Goal: Task Accomplishment & Management: Complete application form

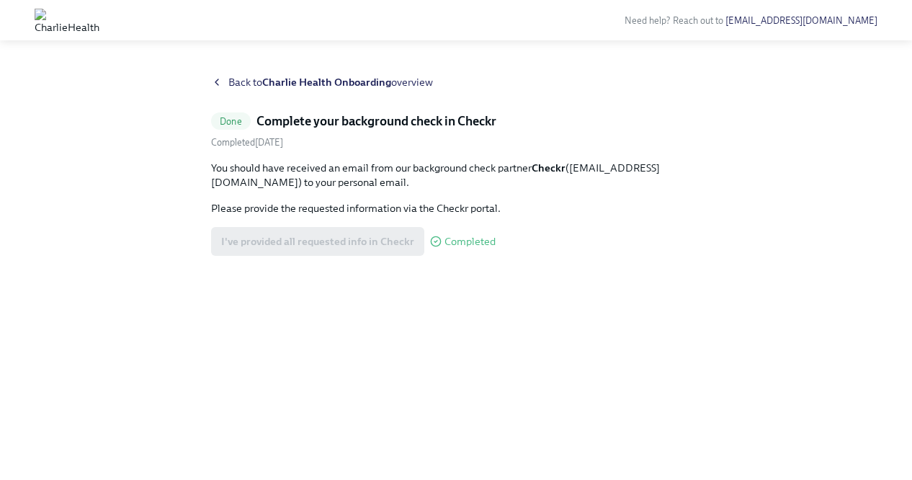
click at [223, 96] on div "Back to Charlie Health Onboarding overview Done Complete your background check …" at bounding box center [456, 260] width 490 height 370
click at [223, 85] on div "Back to Charlie Health Onboarding overview" at bounding box center [456, 82] width 490 height 14
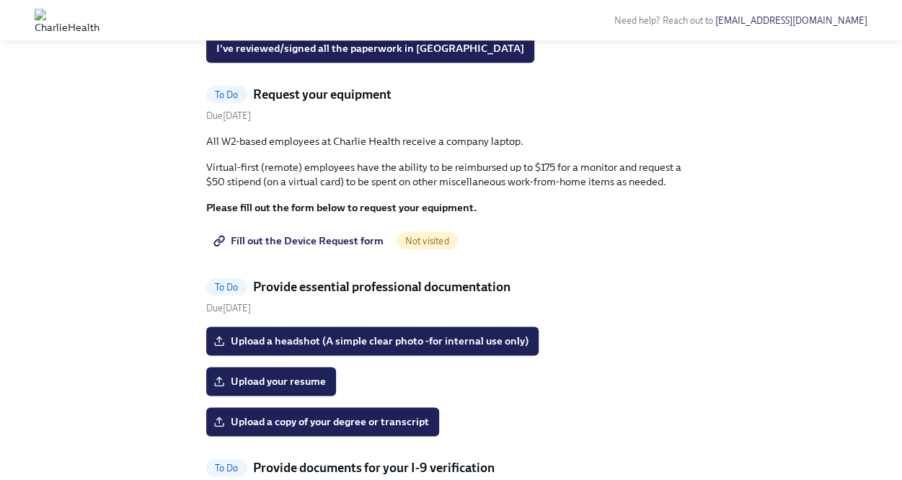
scroll to position [712, 0]
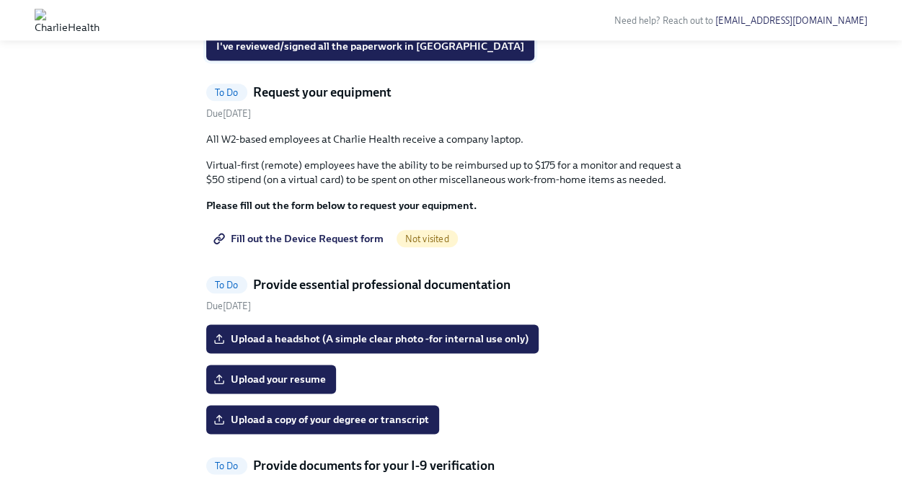
click at [404, 53] on span "I've reviewed/signed all the paperwork in [GEOGRAPHIC_DATA]" at bounding box center [370, 46] width 308 height 14
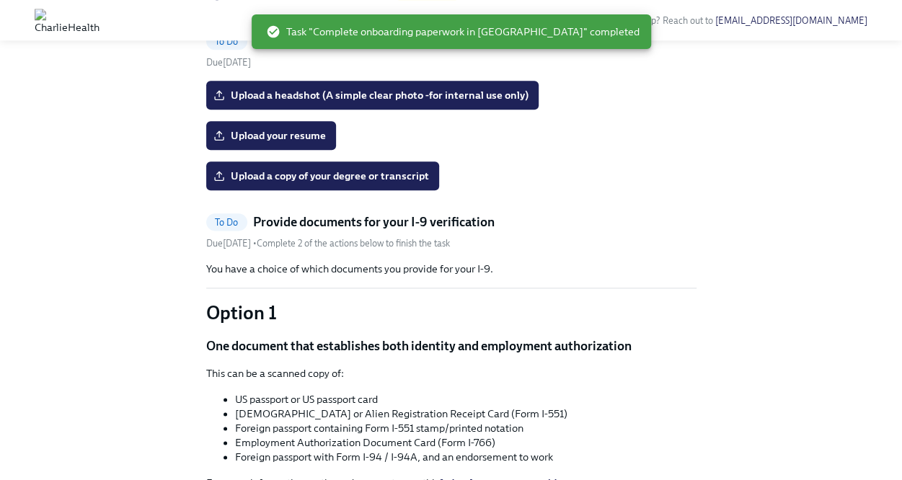
scroll to position [801, 0]
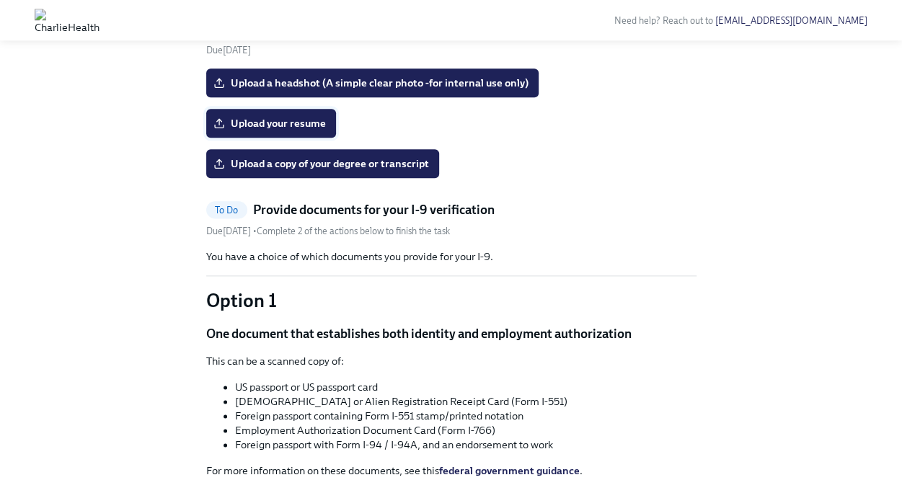
click at [304, 130] on span "Upload your resume" at bounding box center [271, 123] width 110 height 14
click at [0, 0] on input "Upload your resume" at bounding box center [0, 0] width 0 height 0
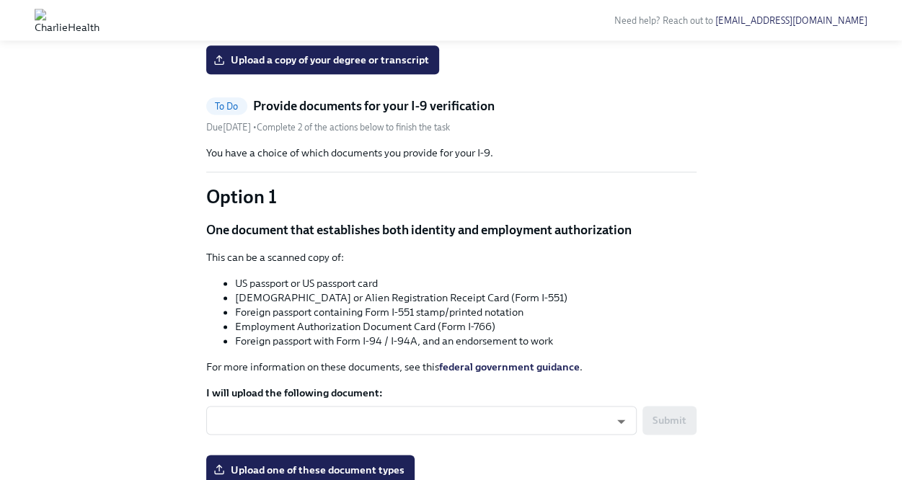
scroll to position [907, 0]
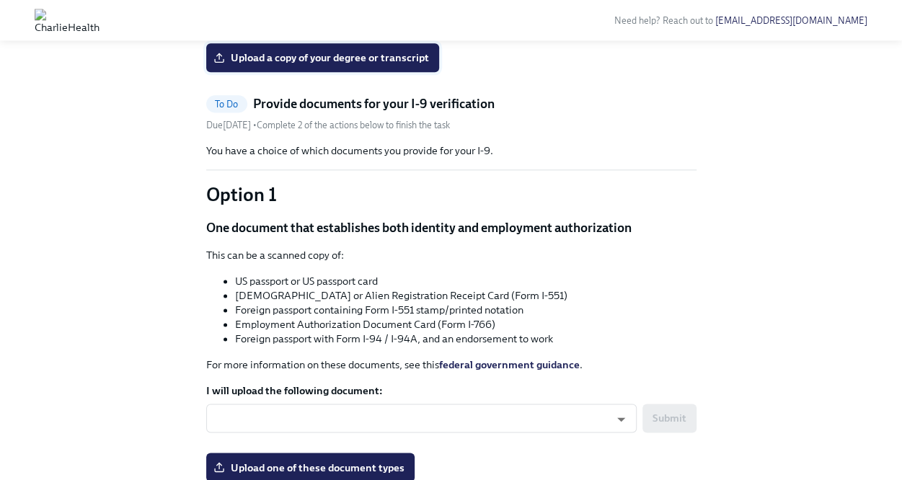
click at [404, 72] on label "Upload a copy of your degree or transcript" at bounding box center [322, 57] width 233 height 29
click at [0, 0] on input "Upload a copy of your degree or transcript" at bounding box center [0, 0] width 0 height 0
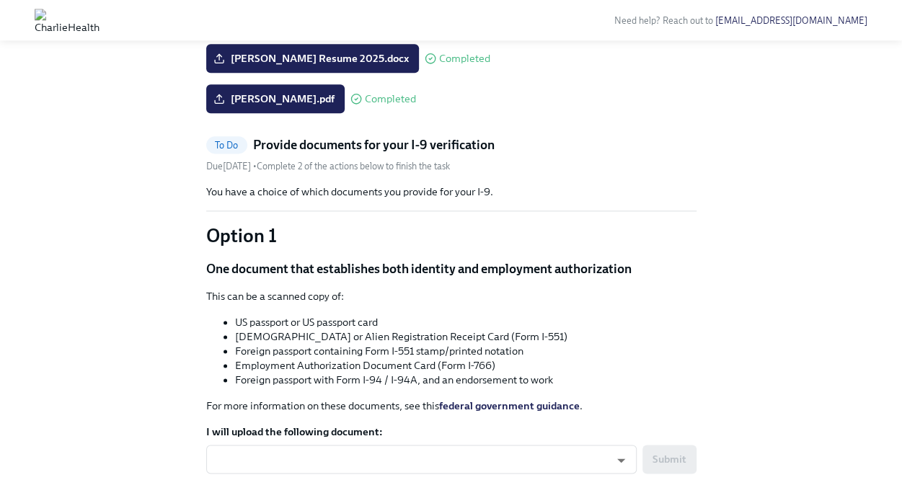
scroll to position [864, 0]
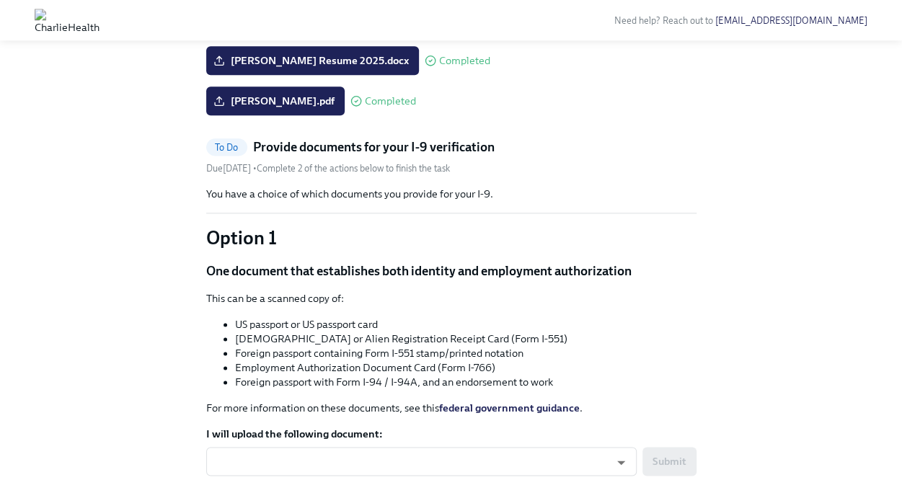
click at [306, 27] on span "Upload a headshot (A simple clear photo -for internal use only)" at bounding box center [372, 20] width 312 height 14
click at [0, 0] on input "Upload a headshot (A simple clear photo -for internal use only)" at bounding box center [0, 0] width 0 height 0
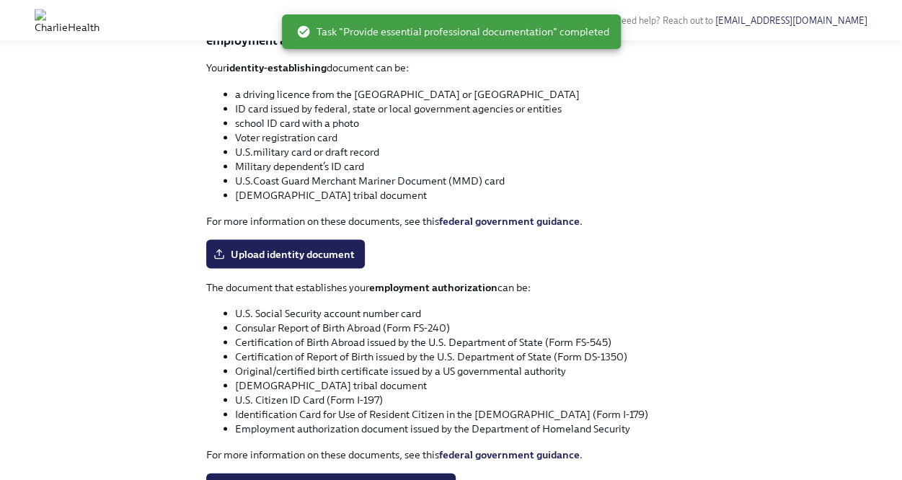
scroll to position [1074, 0]
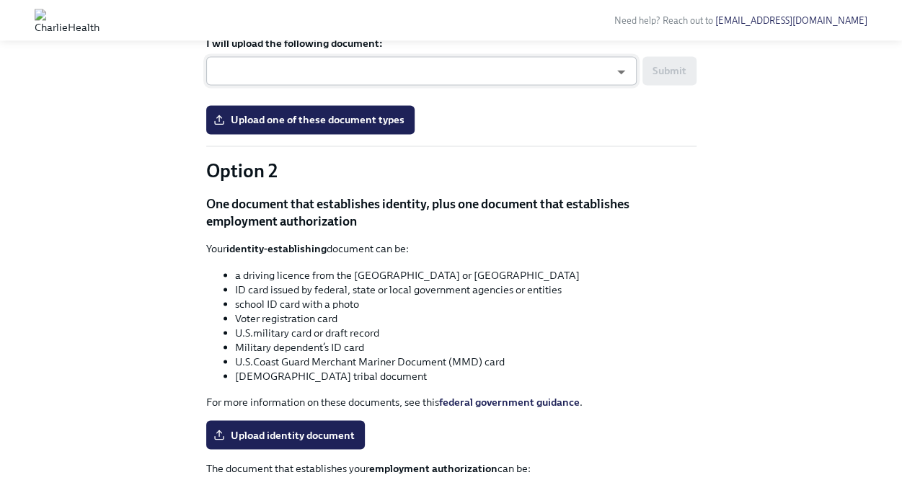
click at [466, 290] on body "Need help? Reach out to [EMAIL_ADDRESS][DOMAIN_NAME] Hi [PERSON_NAME]! This is …" at bounding box center [451, 116] width 902 height 2381
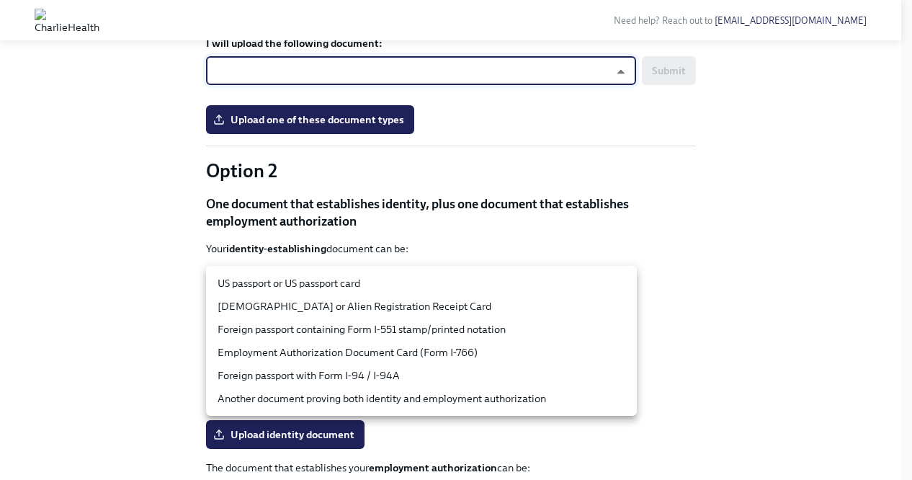
click at [441, 288] on li "US passport or US passport card" at bounding box center [421, 283] width 431 height 23
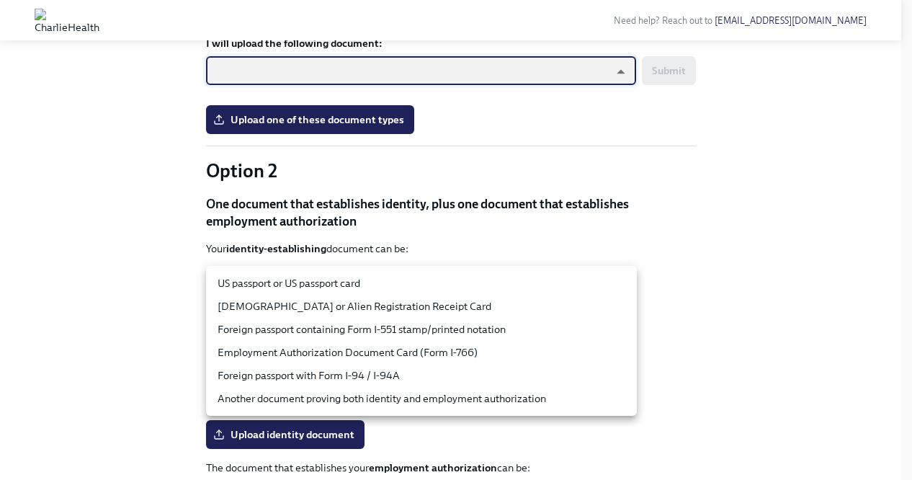
type input "tm035QtdH"
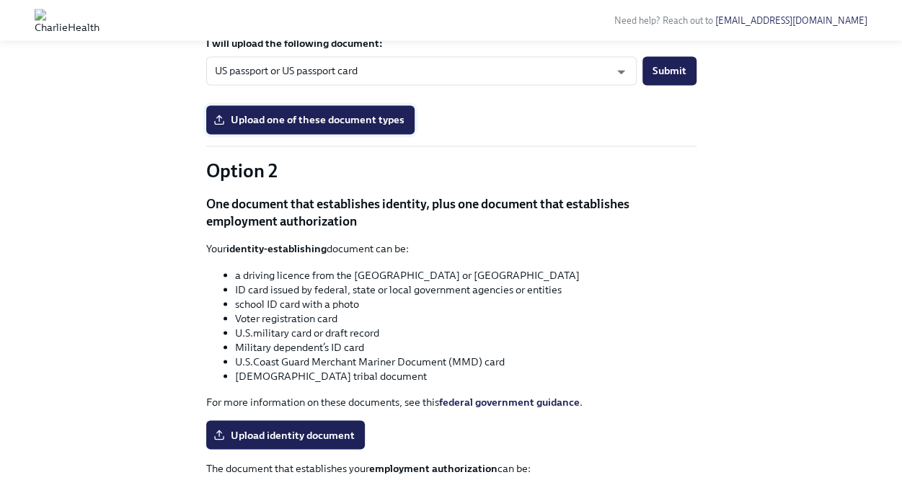
click at [350, 127] on span "Upload one of these document types" at bounding box center [310, 119] width 188 height 14
click at [0, 0] on input "Upload one of these document types" at bounding box center [0, 0] width 0 height 0
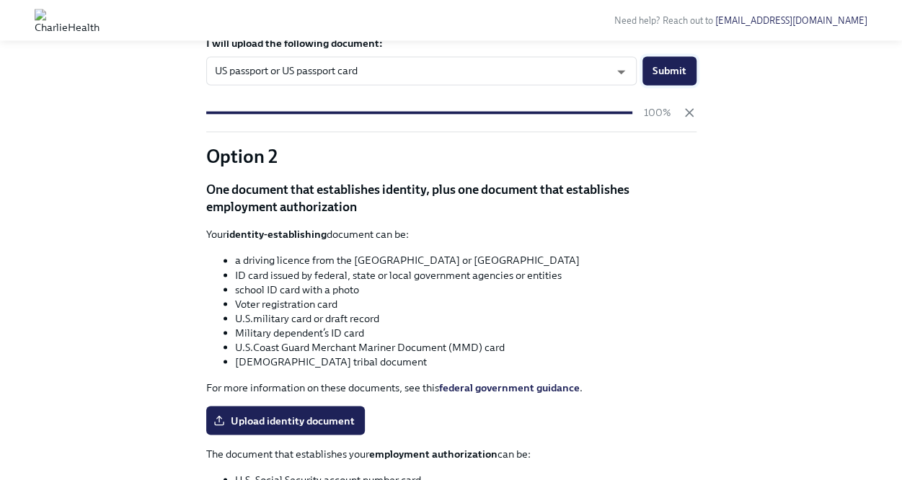
click at [679, 78] on span "Submit" at bounding box center [669, 70] width 34 height 14
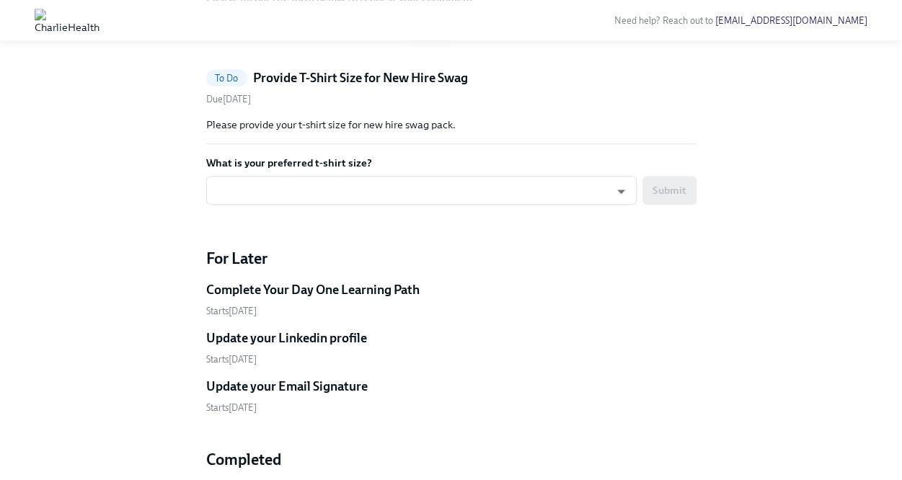
scroll to position [754, 0]
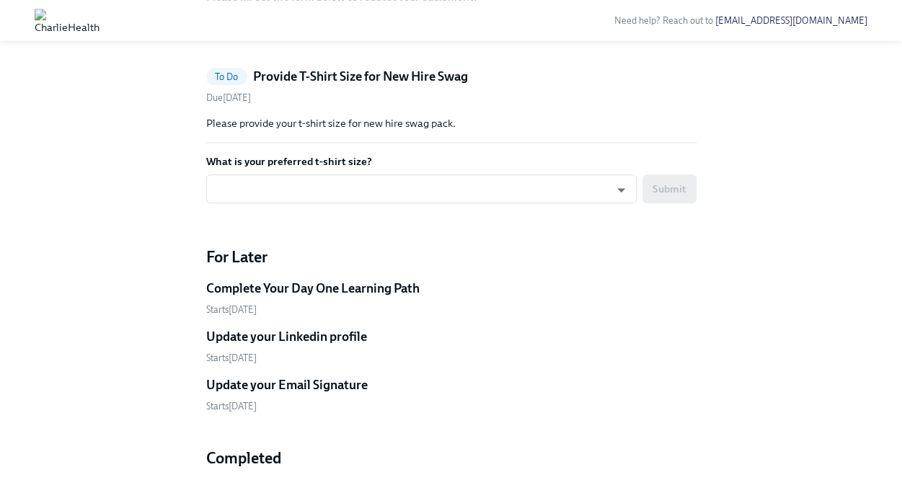
click at [310, 37] on span "Fill out the Device Request form" at bounding box center [299, 30] width 167 height 14
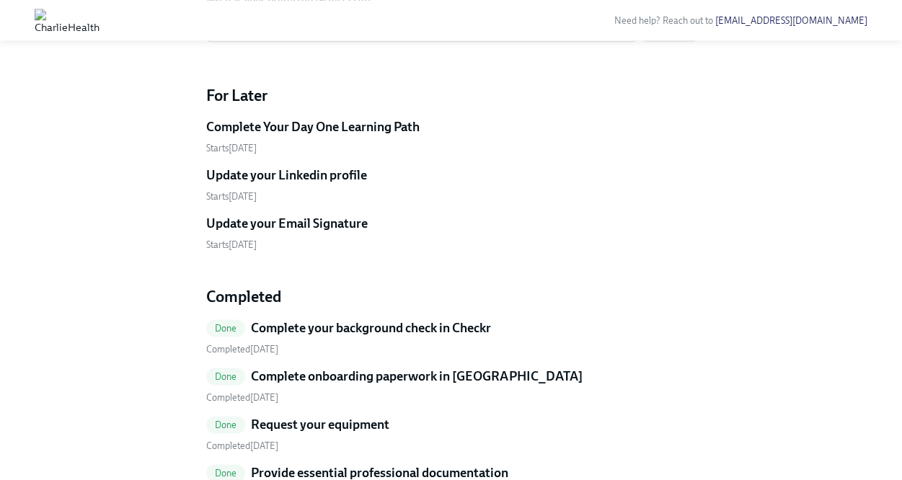
scroll to position [743, 0]
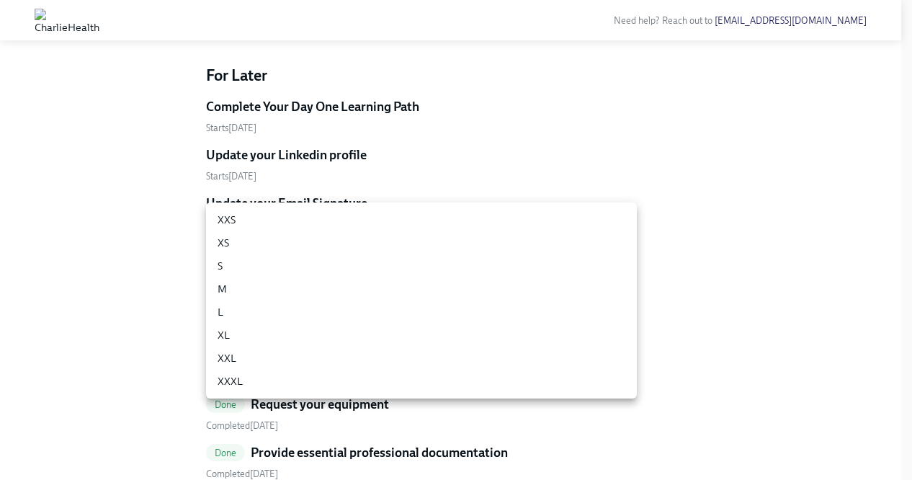
click at [321, 312] on li "L" at bounding box center [421, 312] width 431 height 23
type input "-gFL8YKG_"
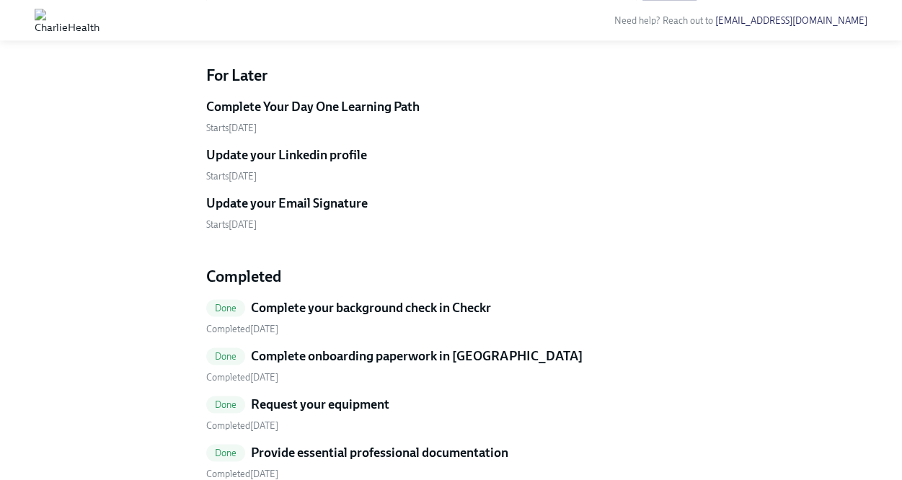
click at [662, 14] on span "Submit" at bounding box center [669, 7] width 34 height 14
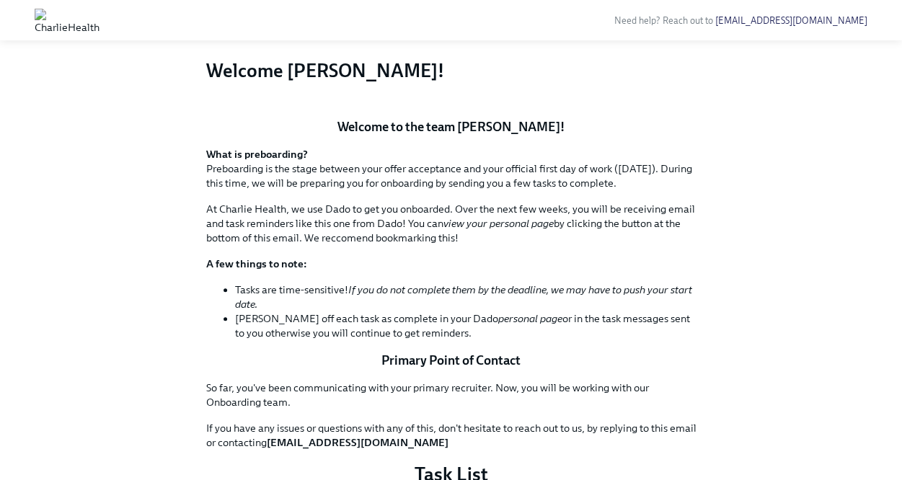
scroll to position [0, 0]
